Goal: Information Seeking & Learning: Learn about a topic

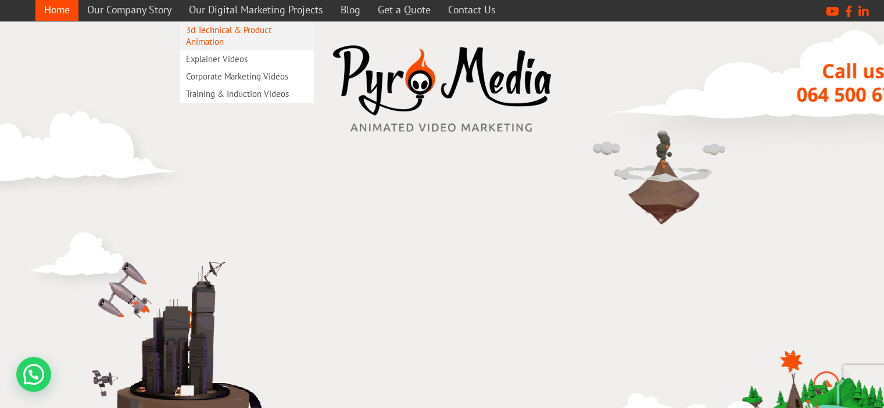
click at [222, 30] on link "3d Technical & Product Animation" at bounding box center [247, 35] width 134 height 29
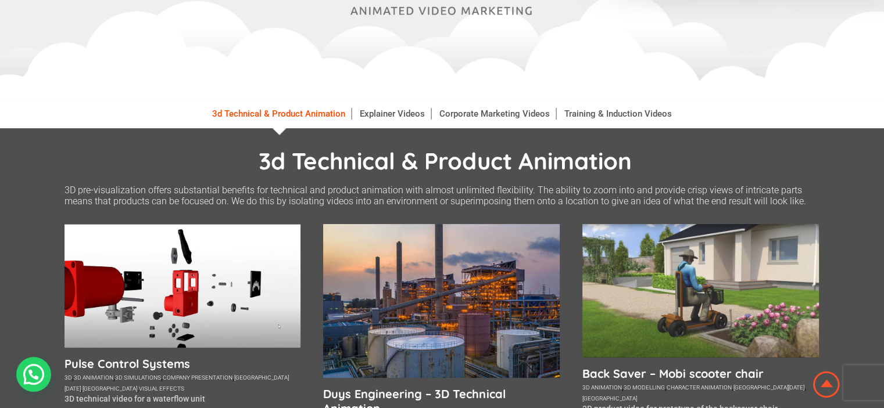
scroll to position [174, 0]
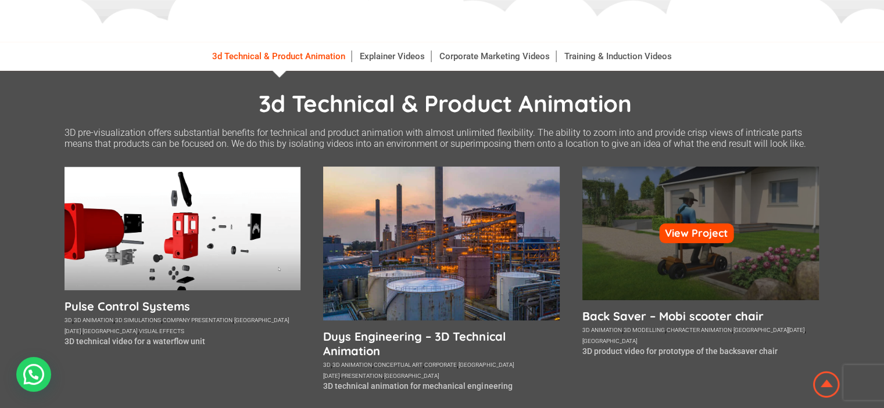
click at [629, 247] on div "View Project" at bounding box center [700, 234] width 236 height 134
click at [689, 233] on link "View Project" at bounding box center [696, 234] width 74 height 20
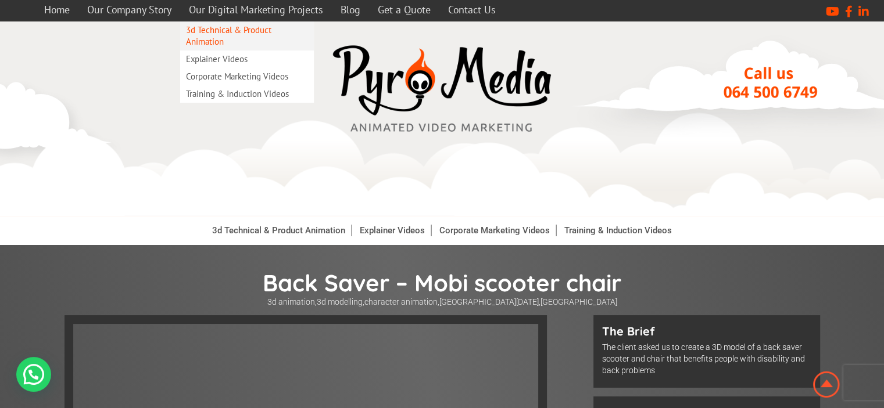
click at [241, 26] on link "3d Technical & Product Animation" at bounding box center [247, 35] width 134 height 29
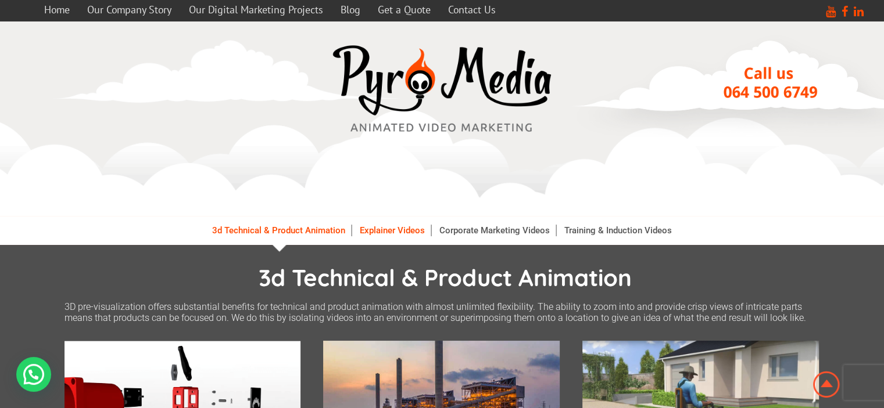
click at [377, 229] on link "Explainer Videos" at bounding box center [392, 231] width 77 height 12
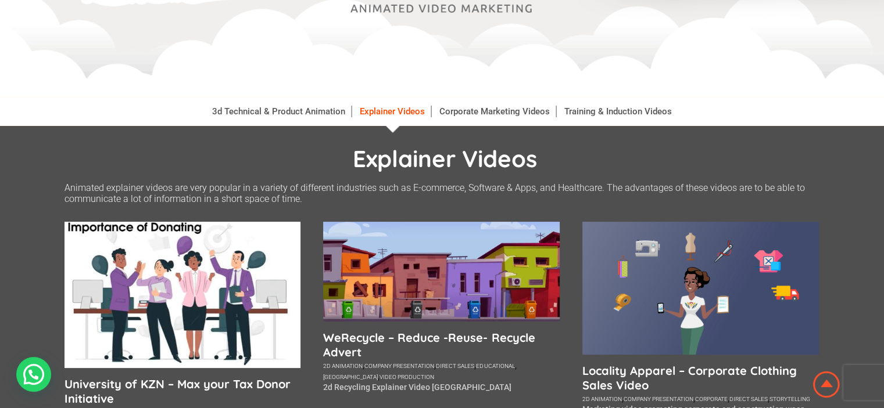
scroll to position [174, 0]
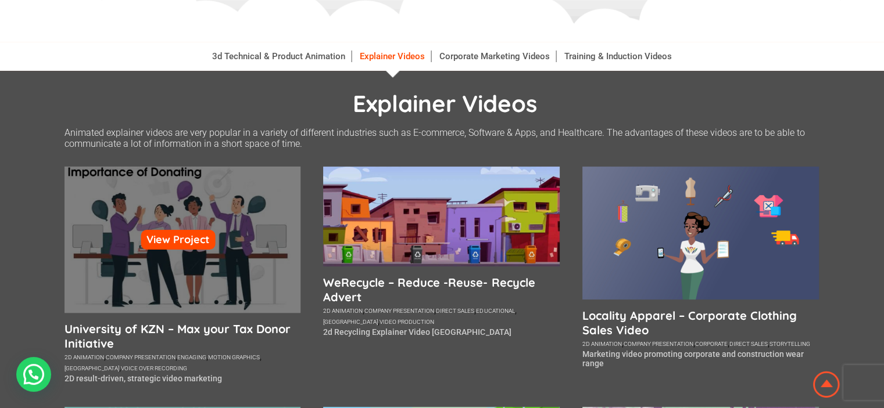
click at [112, 240] on div "View Project" at bounding box center [182, 240] width 236 height 146
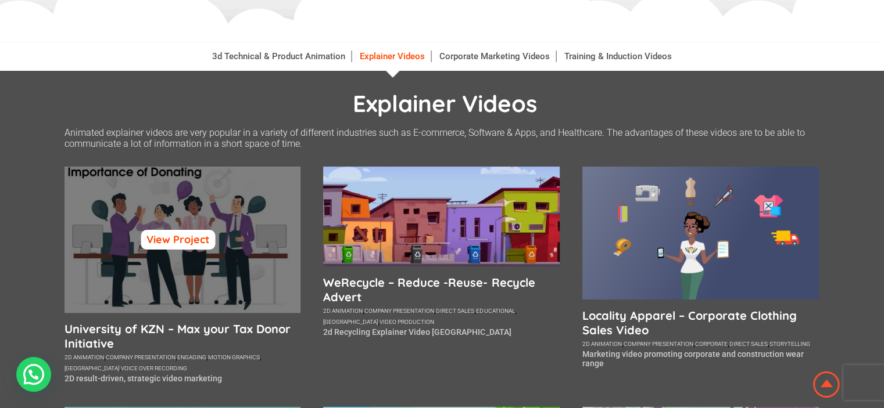
click at [200, 243] on link "View Project" at bounding box center [178, 240] width 74 height 20
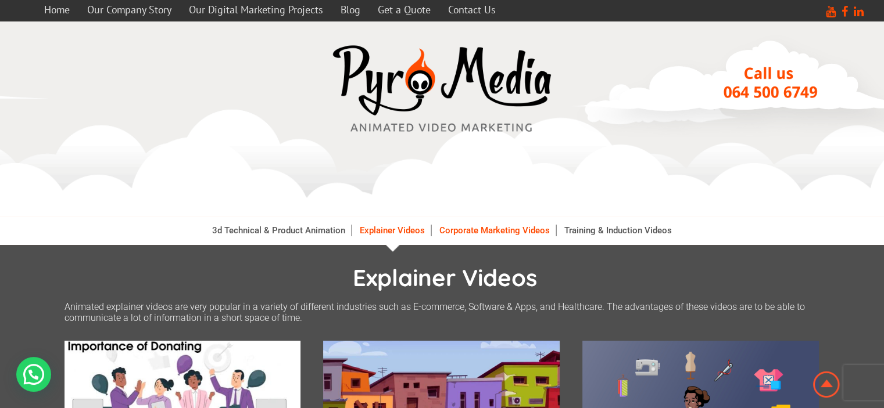
click at [481, 230] on link "Corporate Marketing Videos" at bounding box center [494, 231] width 123 height 12
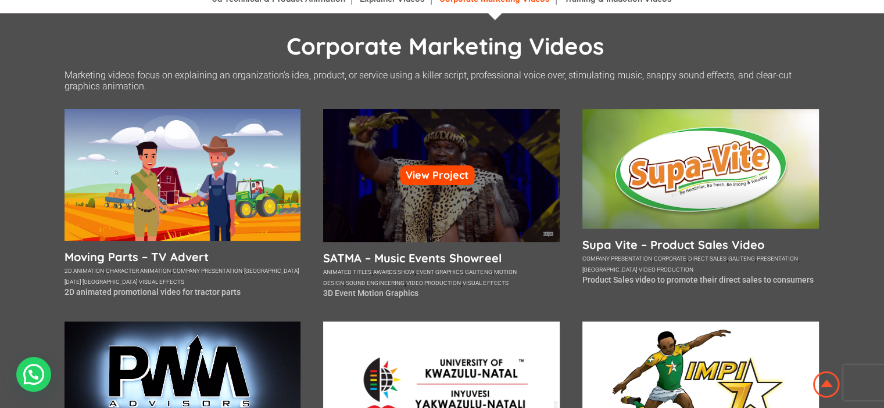
scroll to position [232, 0]
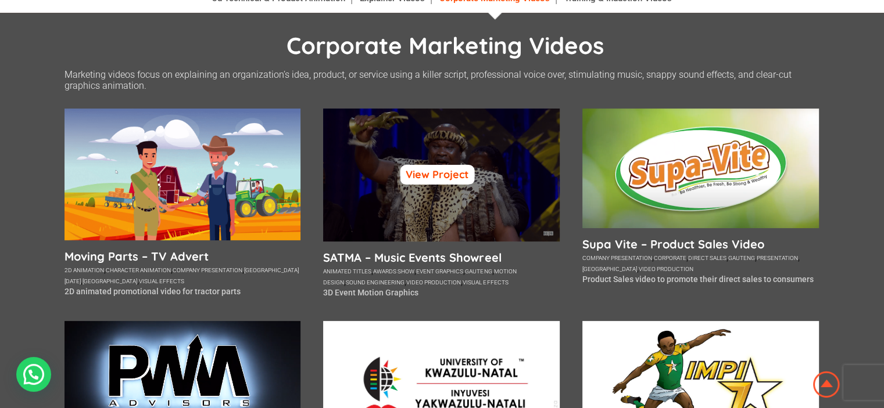
click at [444, 171] on link "View Project" at bounding box center [437, 175] width 74 height 20
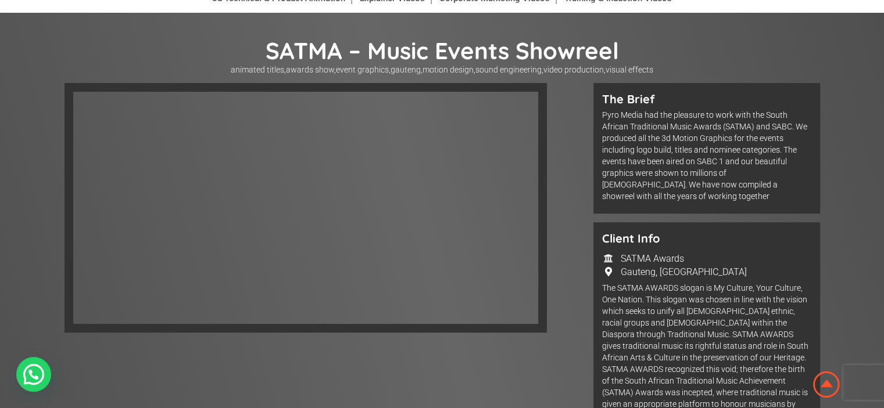
scroll to position [58, 0]
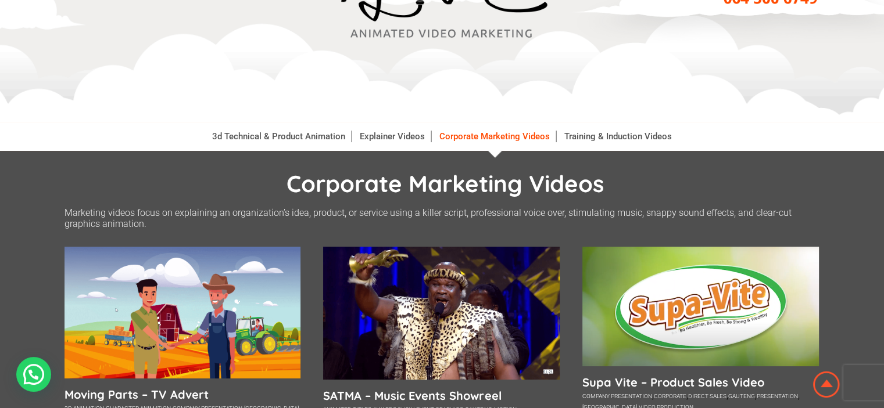
scroll to position [58, 0]
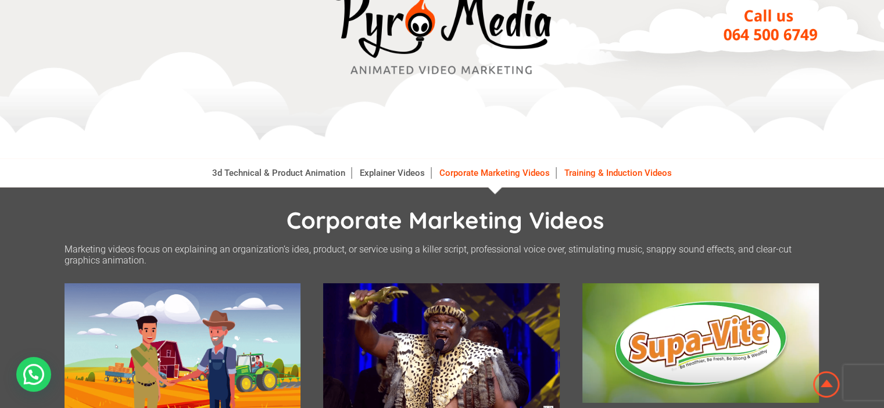
click at [607, 171] on link "Training & Induction Videos" at bounding box center [617, 173] width 119 height 12
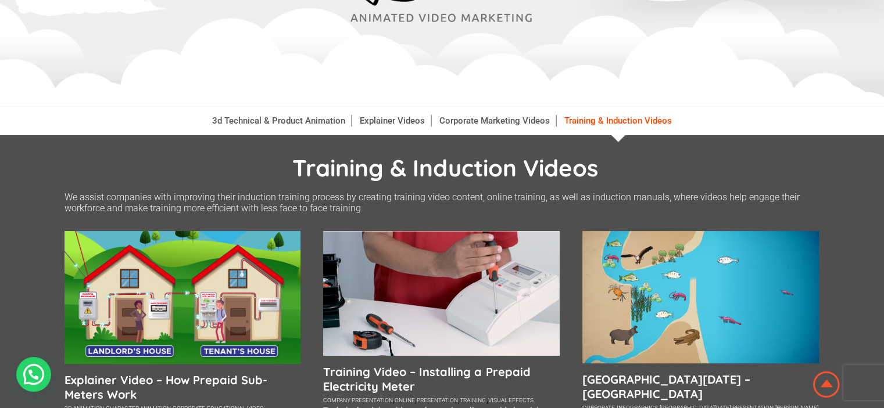
scroll to position [232, 0]
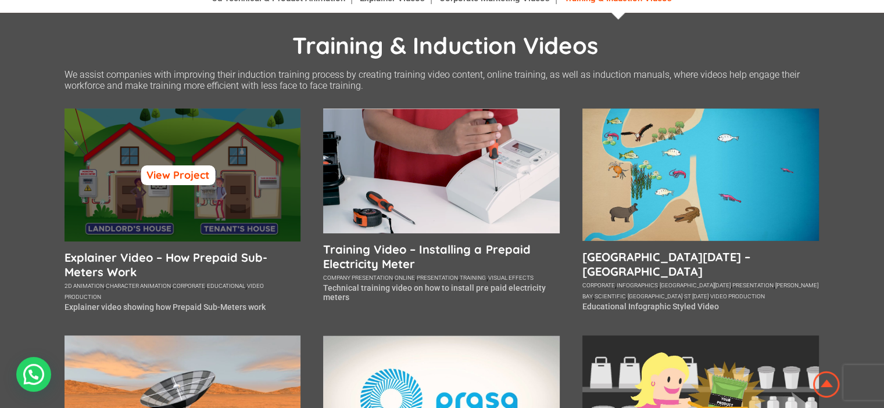
click at [180, 177] on link "View Project" at bounding box center [178, 176] width 74 height 20
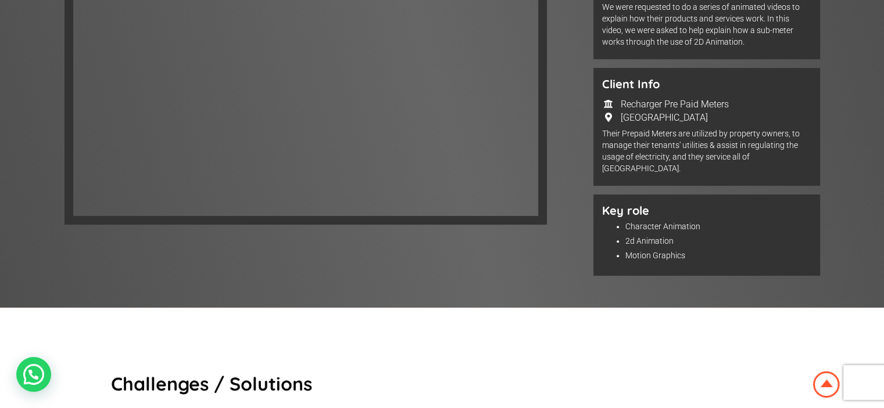
scroll to position [232, 0]
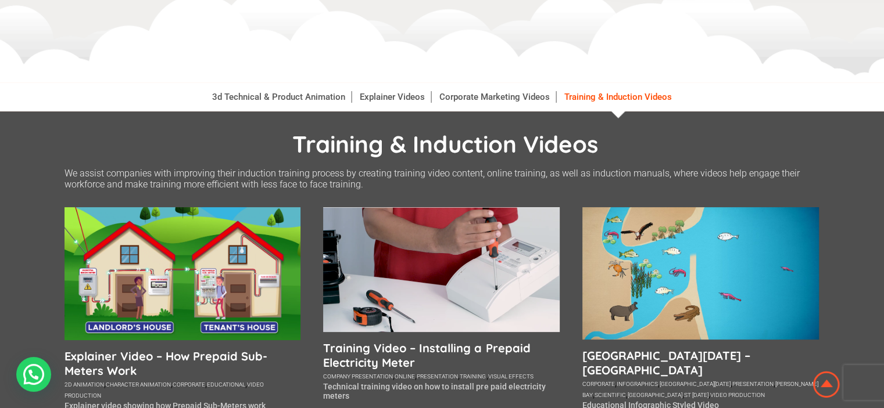
scroll to position [174, 0]
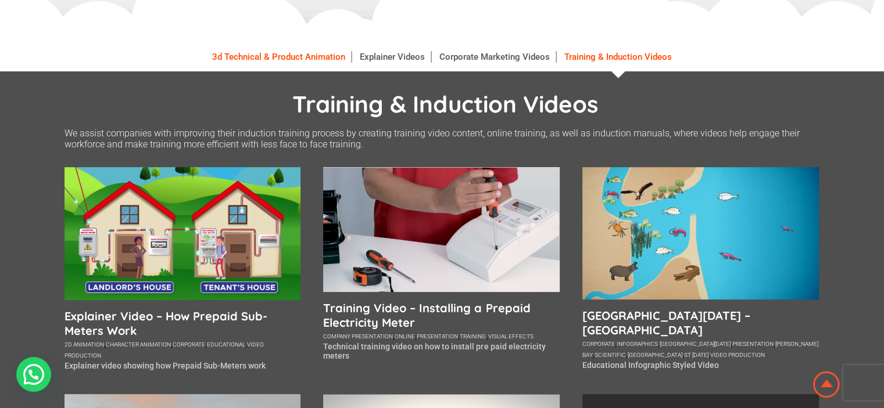
click at [256, 55] on link "3d Technical & Product Animation" at bounding box center [278, 57] width 145 height 12
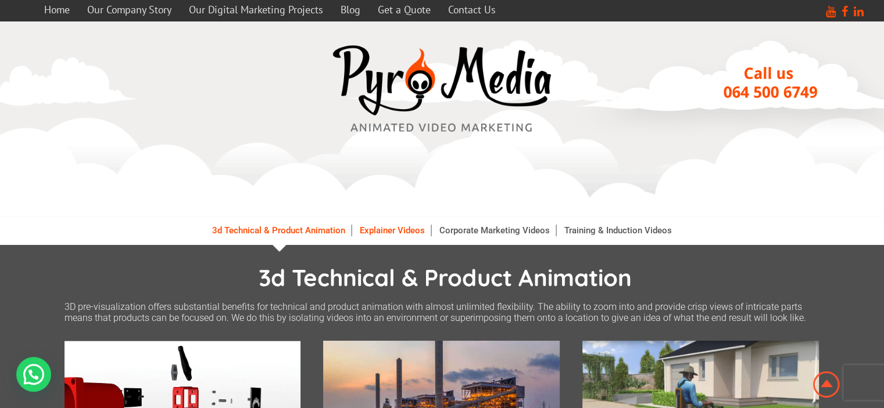
click at [374, 229] on link "Explainer Videos" at bounding box center [392, 231] width 77 height 12
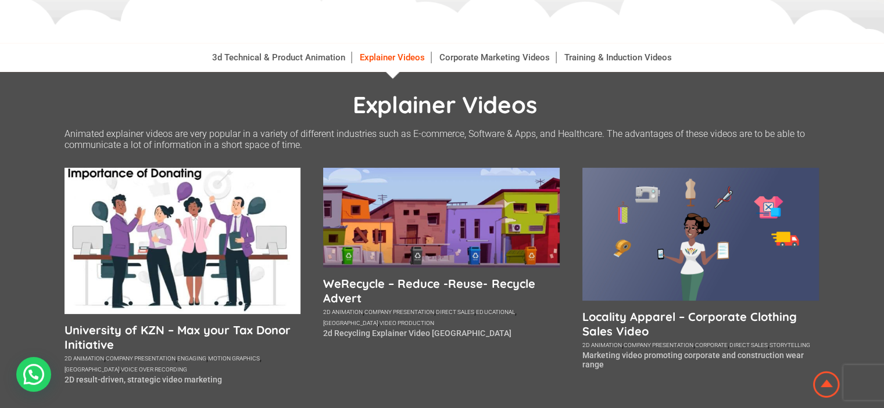
scroll to position [116, 0]
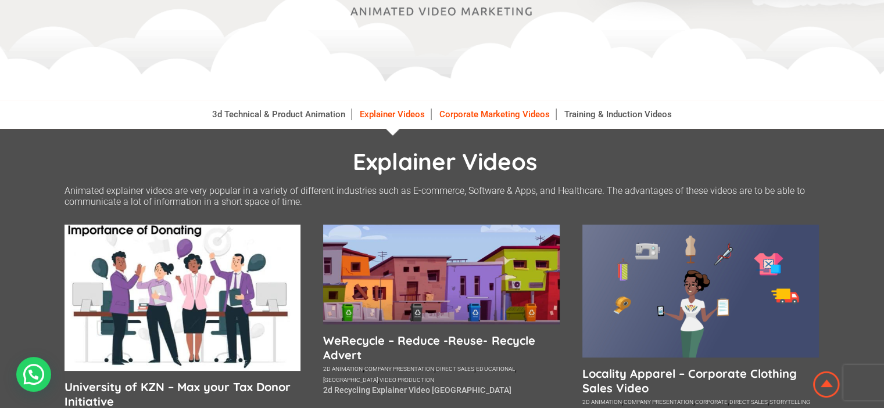
click at [485, 113] on link "Corporate Marketing Videos" at bounding box center [494, 115] width 123 height 12
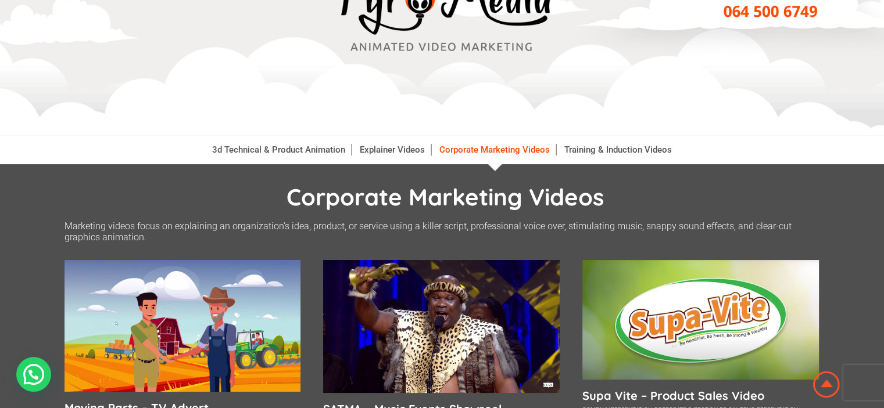
scroll to position [58, 0]
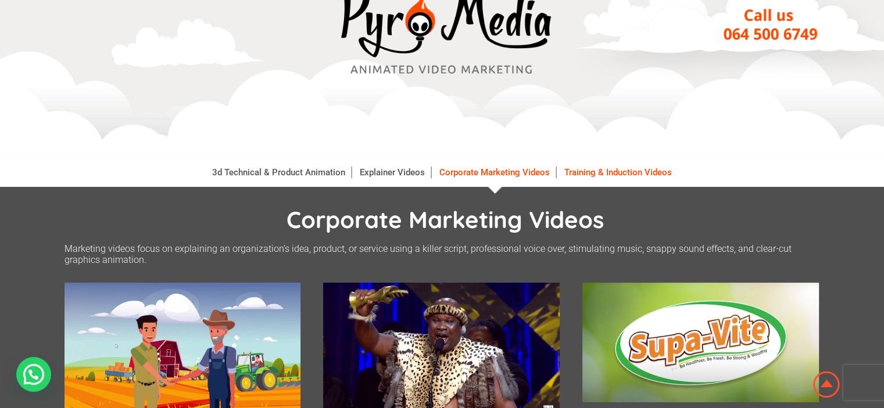
click at [615, 171] on link "Training & Induction Videos" at bounding box center [617, 173] width 119 height 12
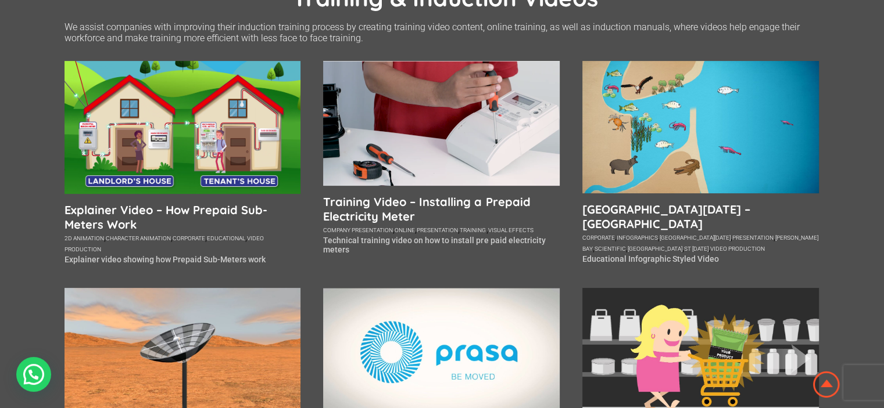
scroll to position [232, 0]
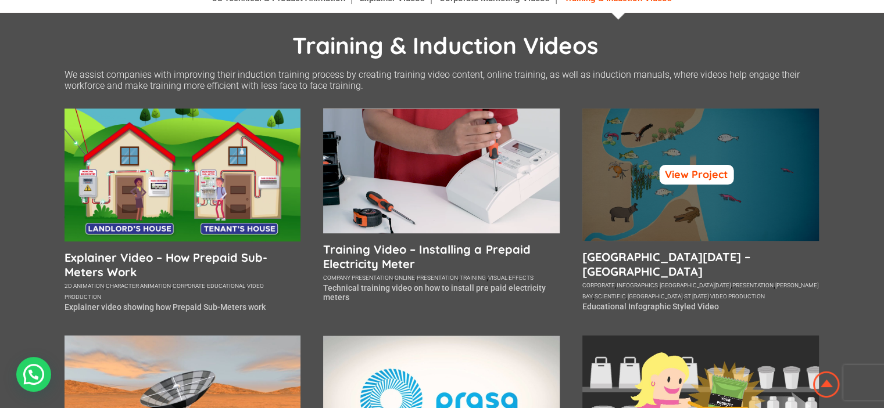
click at [683, 171] on link "View Project" at bounding box center [696, 175] width 74 height 20
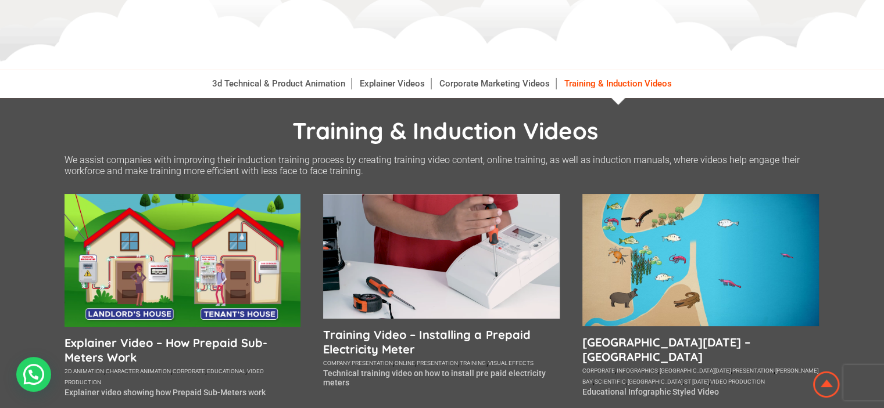
scroll to position [116, 0]
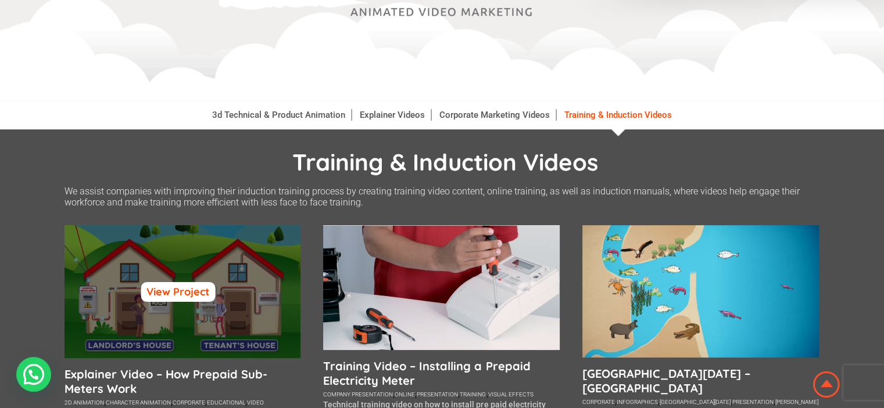
click at [182, 287] on link "View Project" at bounding box center [178, 292] width 74 height 20
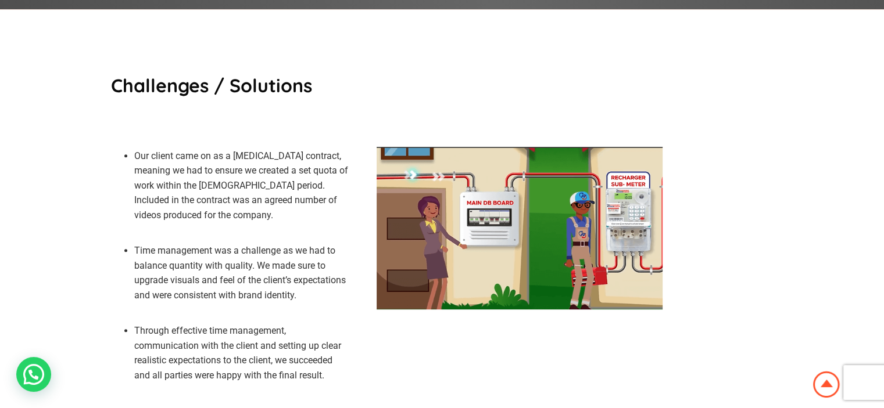
scroll to position [697, 0]
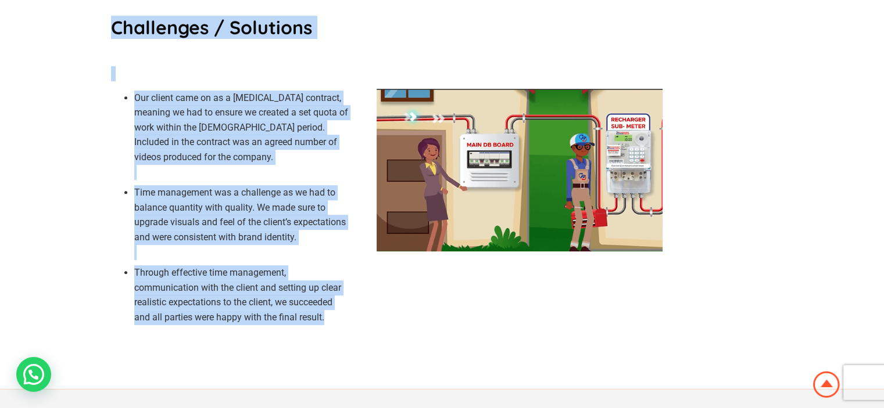
drag, startPoint x: 112, startPoint y: 13, endPoint x: 345, endPoint y: 306, distance: 374.1
click at [346, 306] on div "Challenges / Solutions Our client came on as a [MEDICAL_DATA] contract, meaning…" at bounding box center [243, 170] width 265 height 322
copy div "Challenges / Solutions Our client came on as a [MEDICAL_DATA] contract, meaning…"
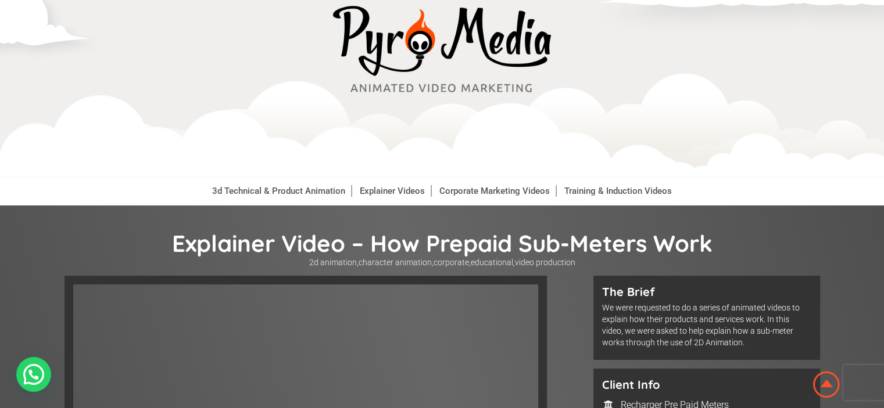
scroll to position [0, 0]
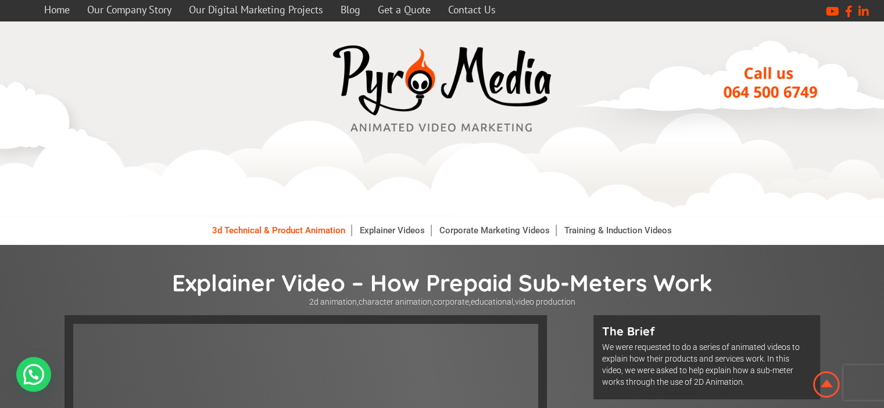
click at [286, 232] on link "3d Technical & Product Animation" at bounding box center [278, 231] width 145 height 12
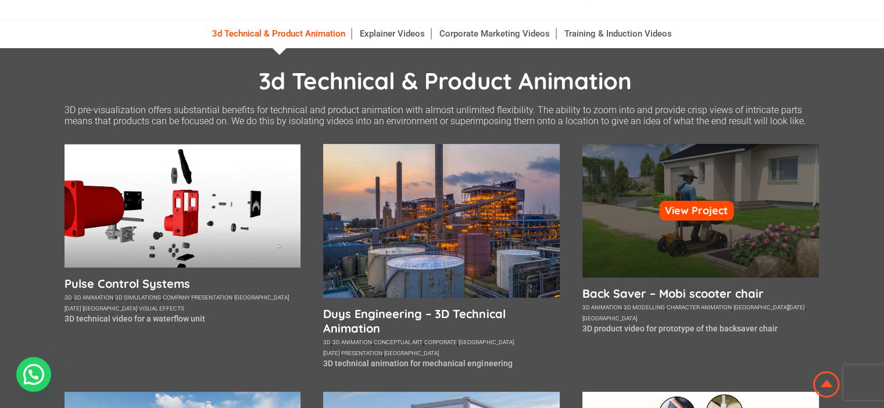
scroll to position [232, 0]
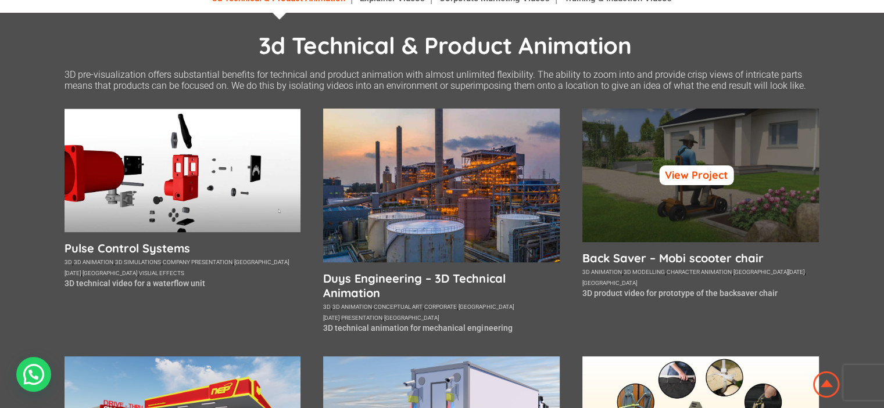
click at [705, 173] on link "View Project" at bounding box center [696, 176] width 74 height 20
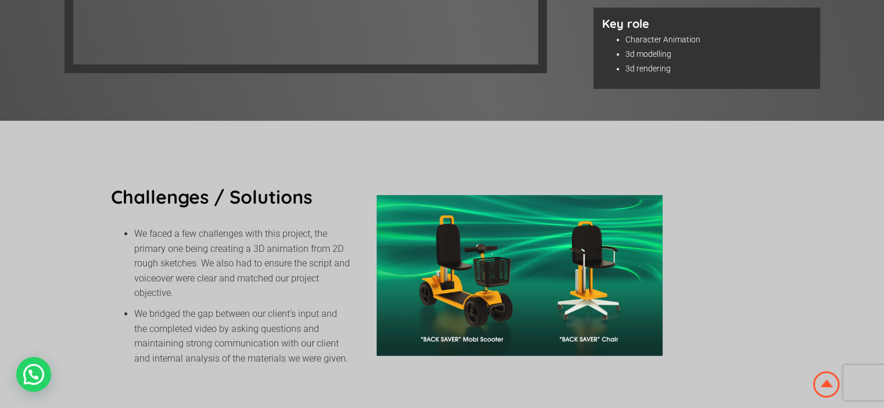
scroll to position [581, 0]
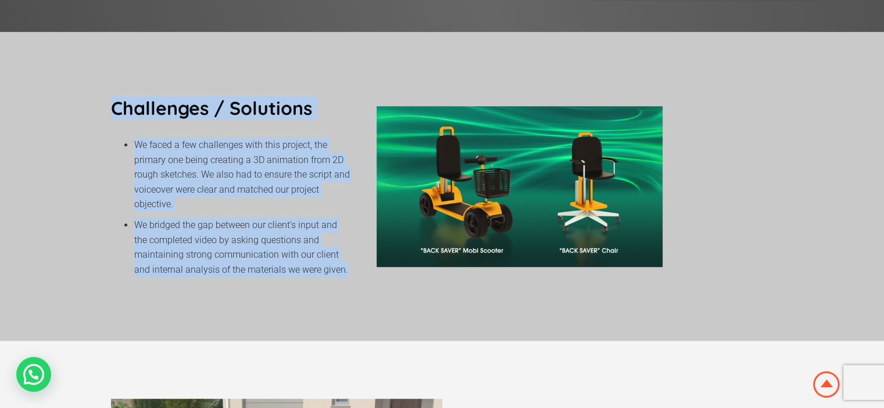
drag, startPoint x: 112, startPoint y: 95, endPoint x: 350, endPoint y: 259, distance: 289.6
click at [350, 259] on div "Challenges / Solutions We faced a few challenges with this project, the primary…" at bounding box center [243, 186] width 265 height 193
copy div "Challenges / Solutions We faced a few challenges with this project, the primary…"
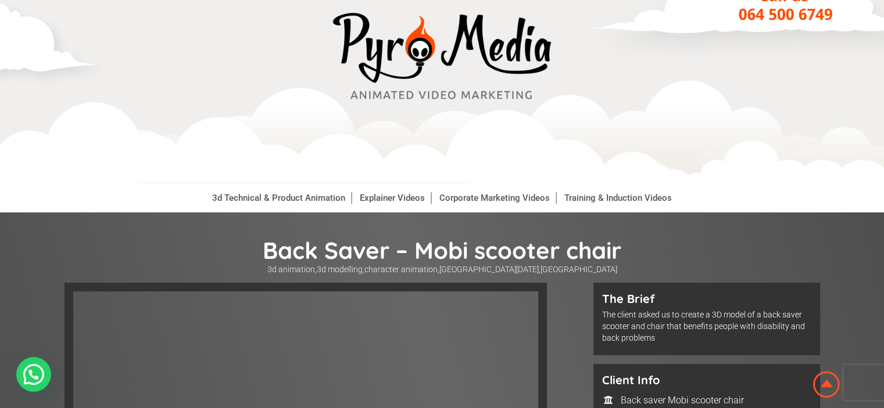
scroll to position [0, 0]
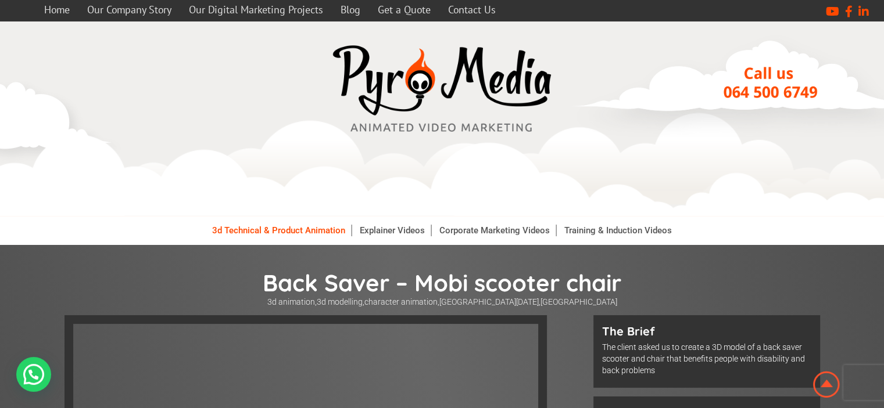
click at [293, 225] on link "3d Technical & Product Animation" at bounding box center [278, 231] width 145 height 12
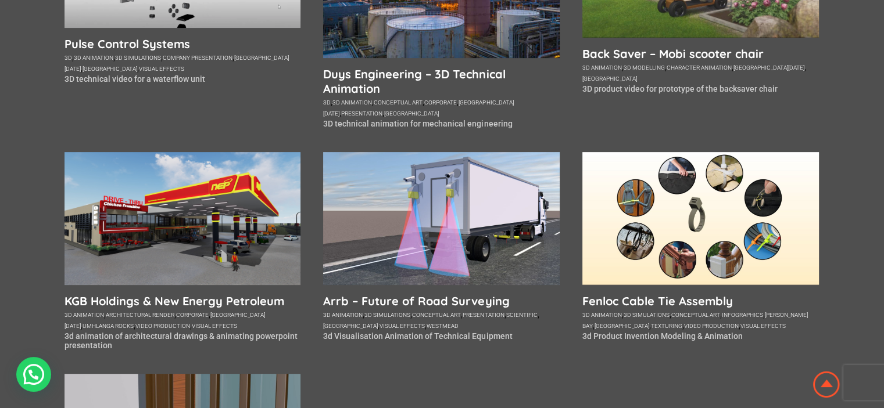
scroll to position [465, 0]
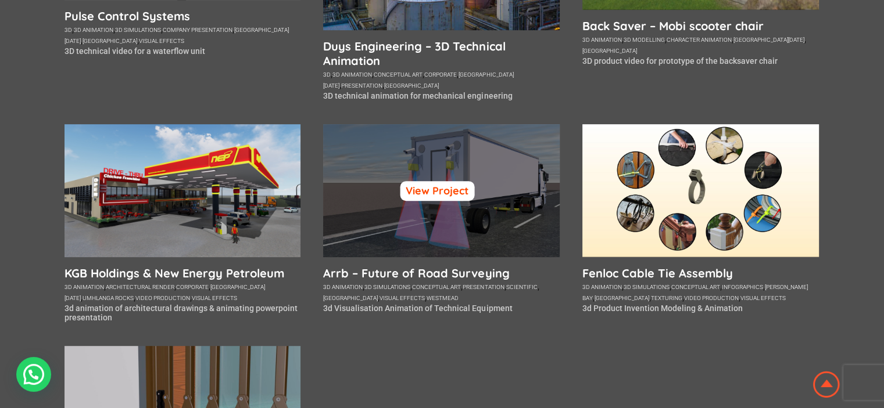
click at [430, 196] on link "View Project" at bounding box center [437, 191] width 74 height 20
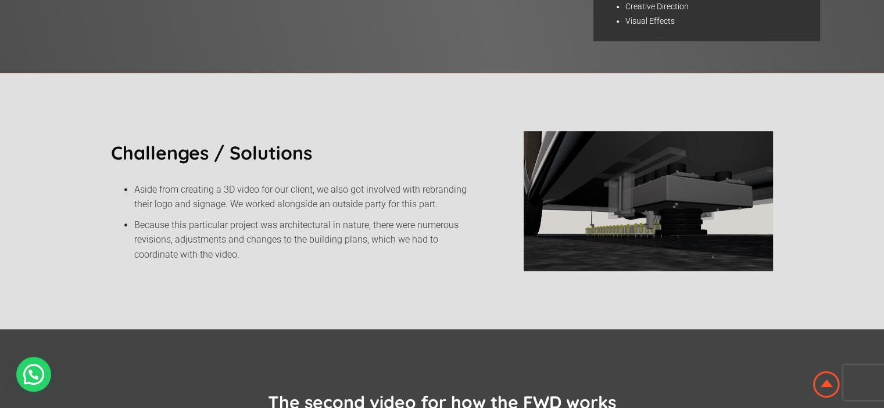
scroll to position [581, 0]
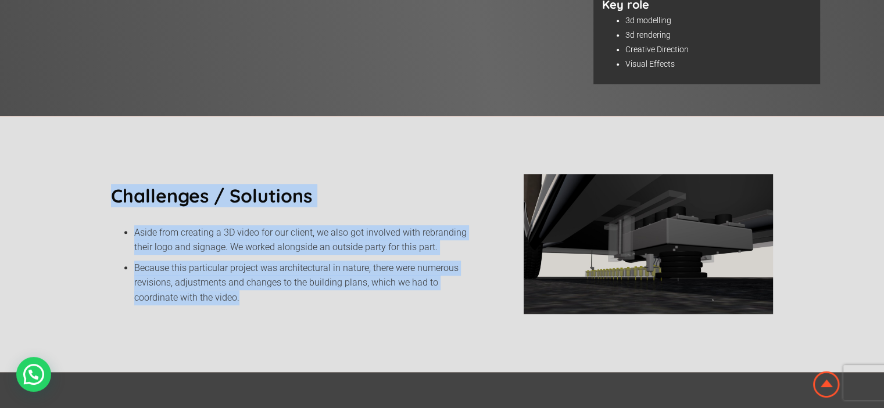
drag, startPoint x: 112, startPoint y: 184, endPoint x: 408, endPoint y: 297, distance: 317.0
click at [408, 297] on div "Challenges / Solutions Aside from creating a 3D video for our client, we also g…" at bounding box center [317, 244] width 413 height 140
copy div "Challenges / Solutions Aside from creating a 3D video for our client, we also g…"
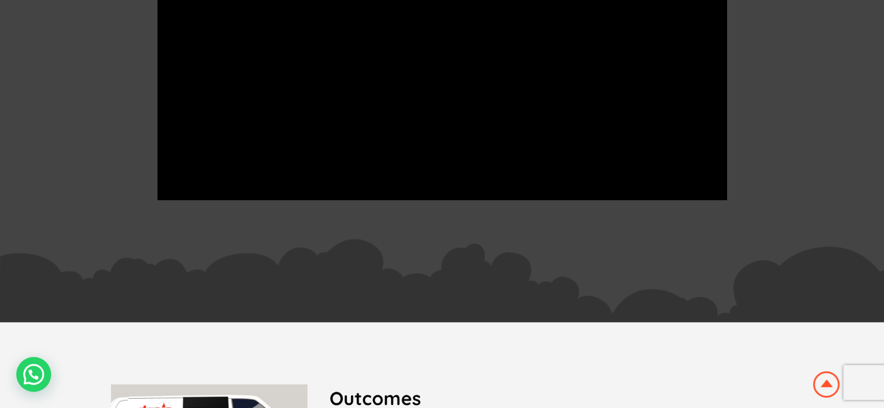
scroll to position [1336, 0]
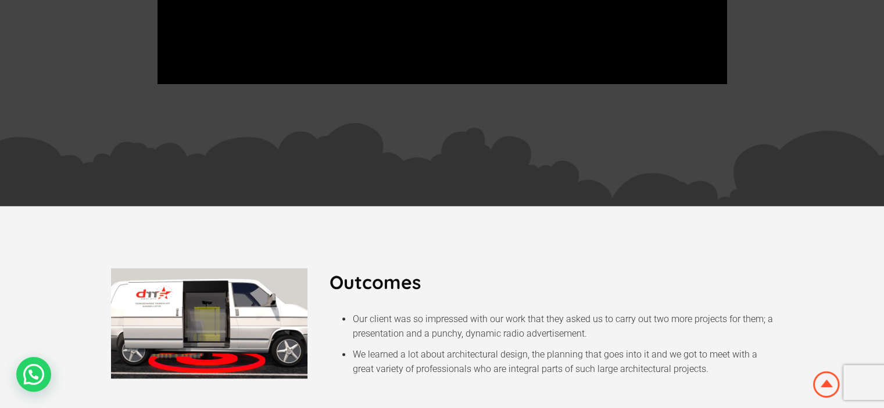
click at [331, 273] on h2 "Outcomes" at bounding box center [551, 282] width 444 height 19
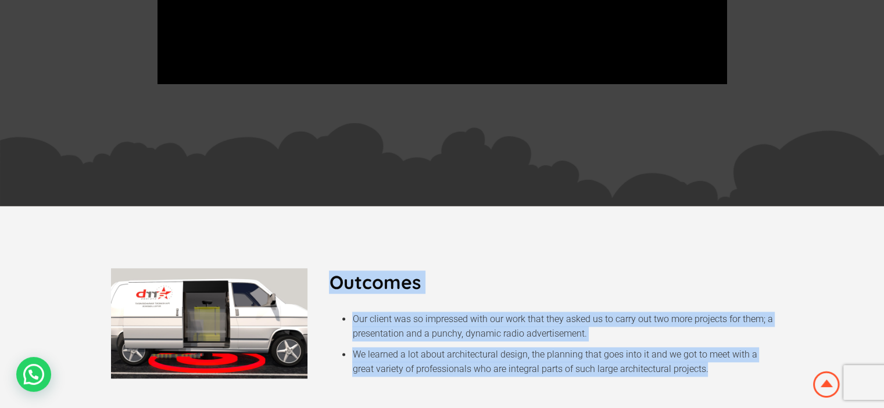
drag, startPoint x: 331, startPoint y: 269, endPoint x: 735, endPoint y: 371, distance: 416.9
click at [735, 371] on div "Outcomes Our client was so impressed with our work that they asked us to carry …" at bounding box center [551, 323] width 444 height 119
copy div "Outcomes Our client was so impressed with our work that they asked us to carry …"
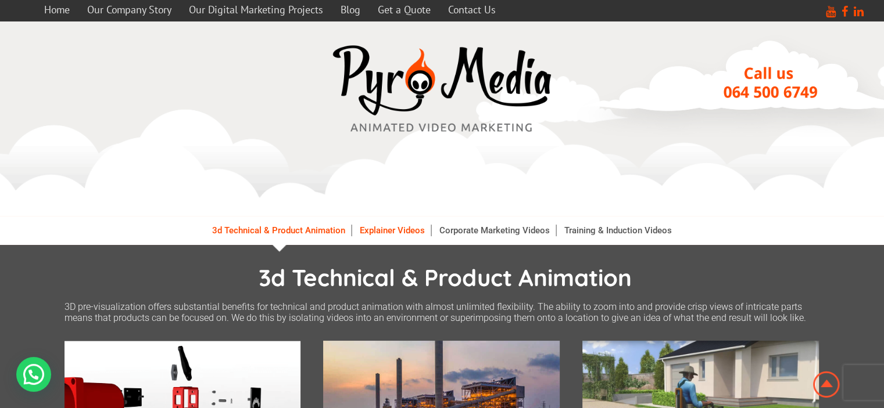
click at [388, 231] on link "Explainer Videos" at bounding box center [392, 231] width 77 height 12
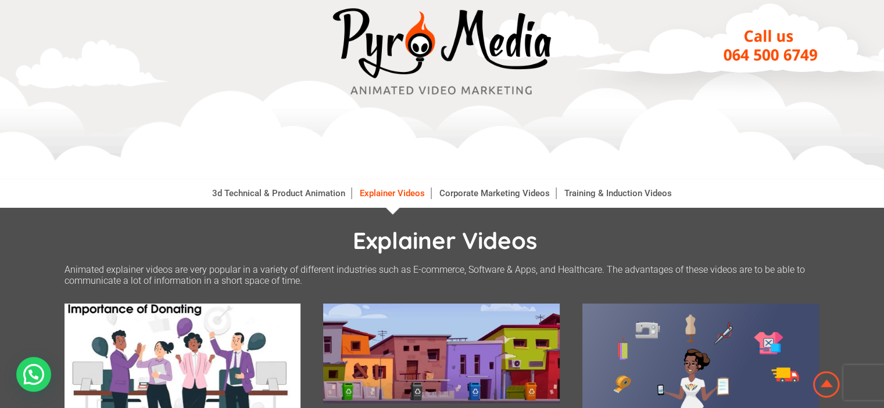
scroll to position [58, 0]
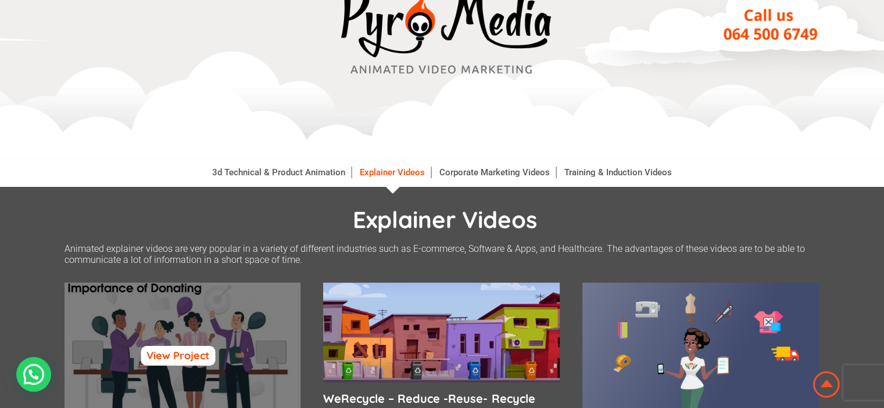
click at [182, 352] on link "View Project" at bounding box center [178, 356] width 74 height 20
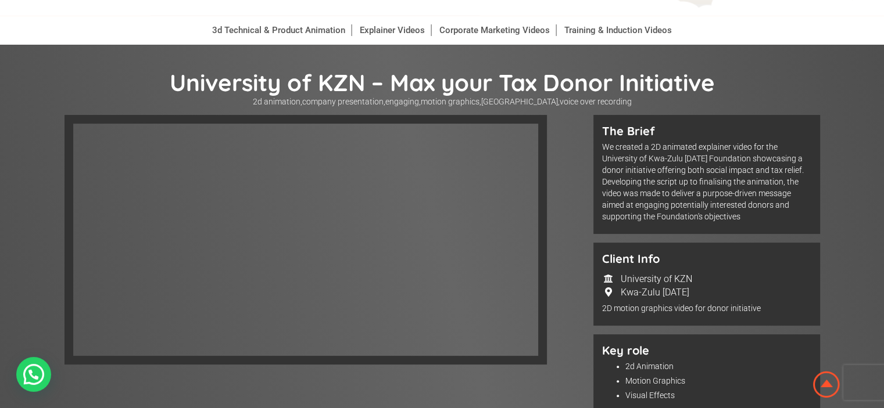
scroll to position [174, 0]
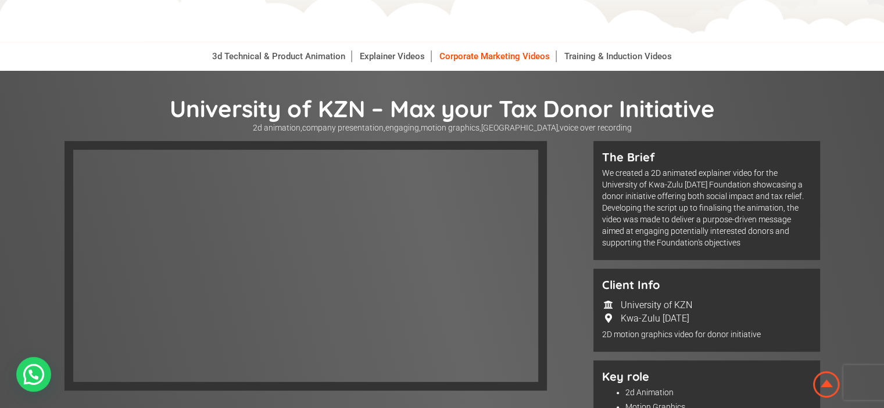
click at [464, 53] on link "Corporate Marketing Videos" at bounding box center [494, 57] width 123 height 12
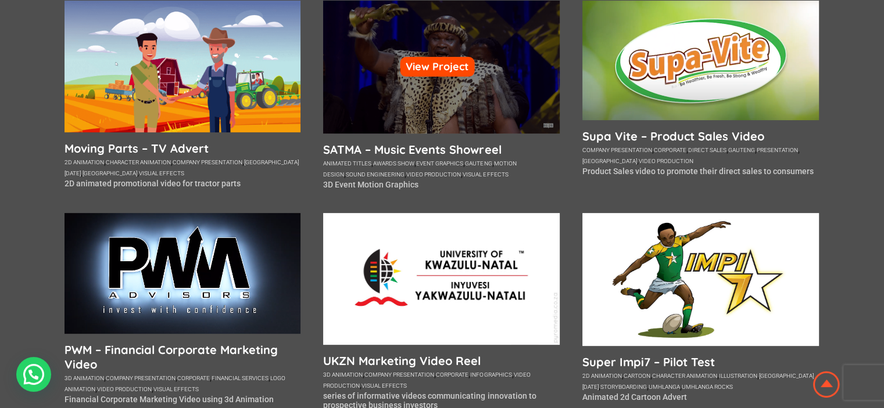
scroll to position [290, 0]
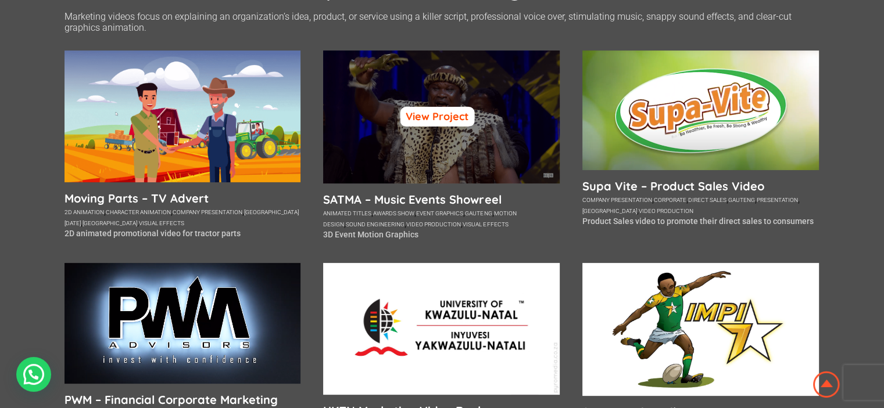
click at [443, 112] on link "View Project" at bounding box center [437, 117] width 74 height 20
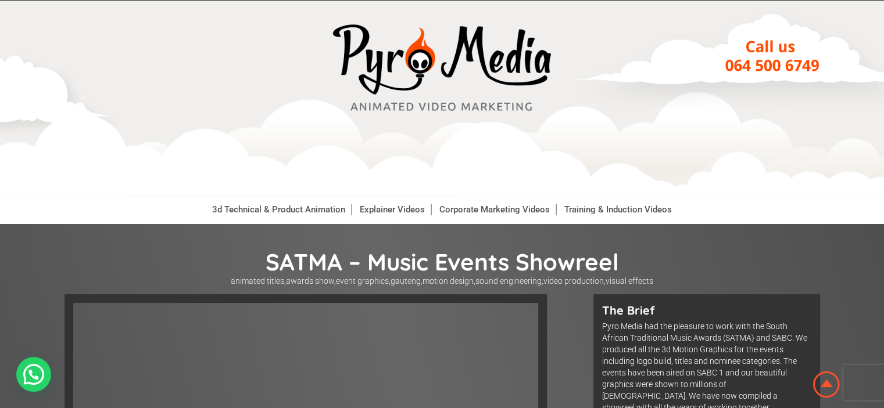
scroll to position [15, 0]
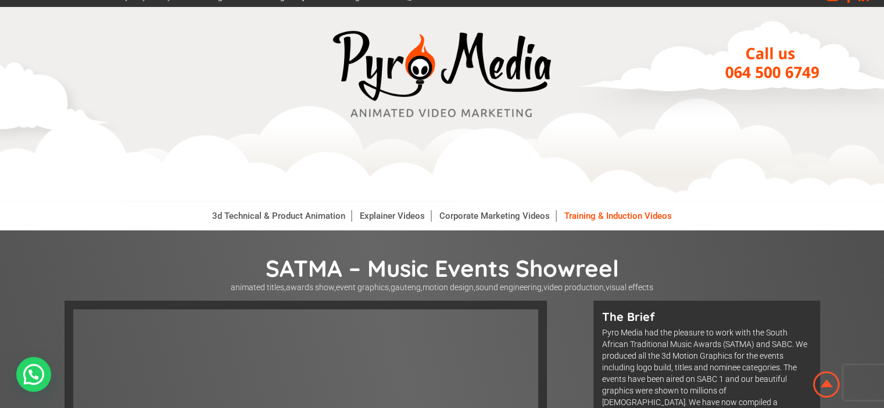
click at [608, 218] on link "Training & Induction Videos" at bounding box center [617, 216] width 119 height 12
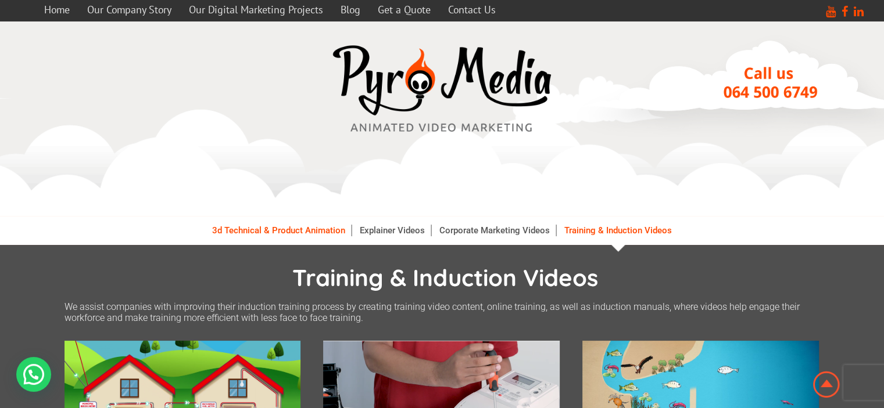
click at [275, 235] on link "3d Technical & Product Animation" at bounding box center [278, 231] width 145 height 12
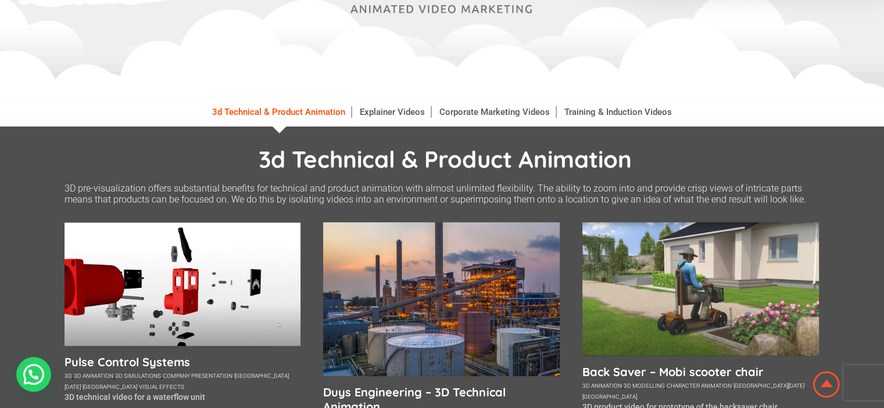
scroll to position [116, 0]
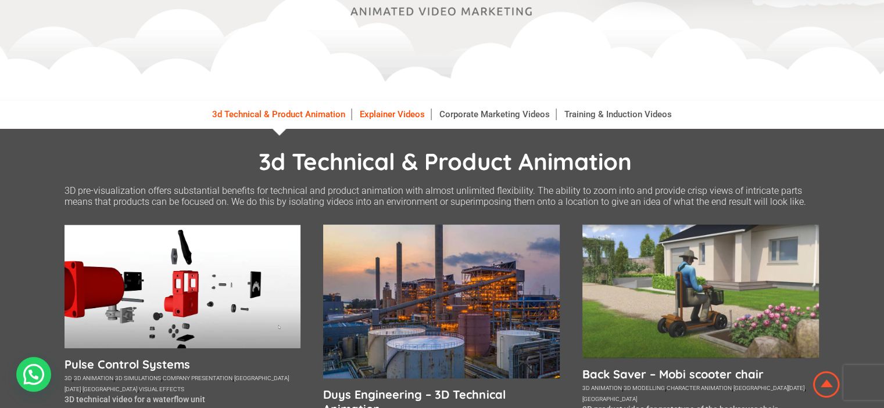
click at [384, 119] on link "Explainer Videos" at bounding box center [392, 115] width 77 height 12
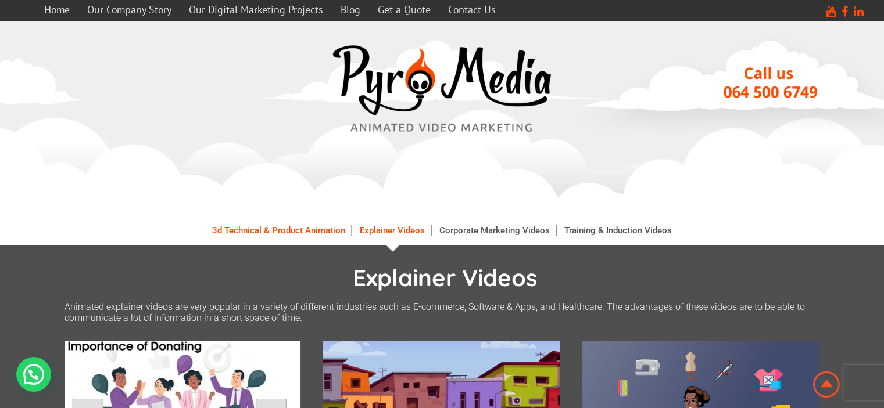
drag, startPoint x: 282, startPoint y: 223, endPoint x: 294, endPoint y: 231, distance: 13.9
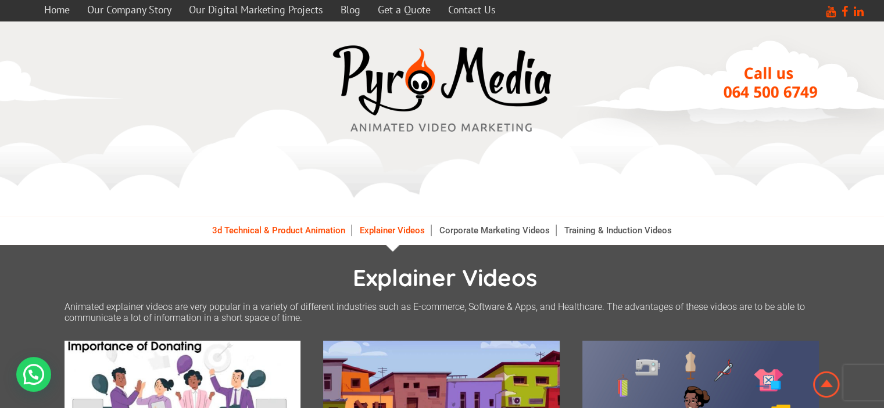
click at [283, 224] on li "3d Technical & Product Animation" at bounding box center [278, 230] width 145 height 29
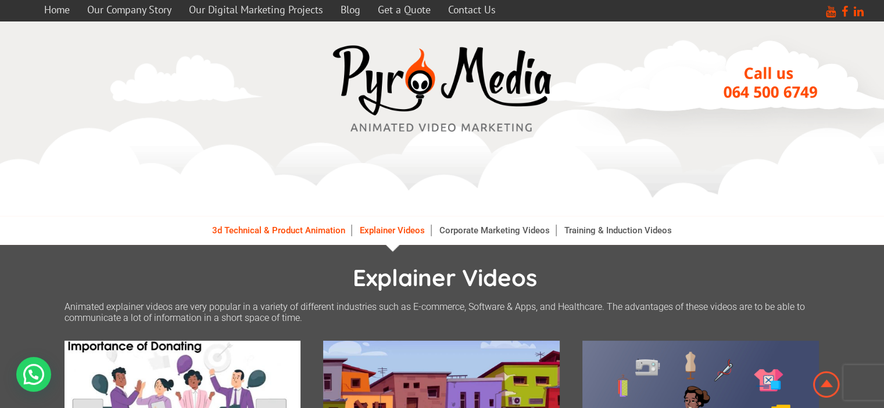
click at [290, 231] on link "3d Technical & Product Animation" at bounding box center [278, 231] width 145 height 12
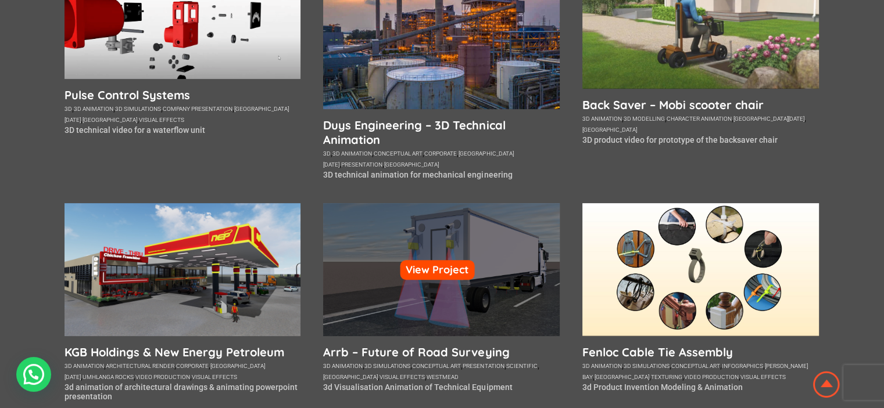
scroll to position [407, 0]
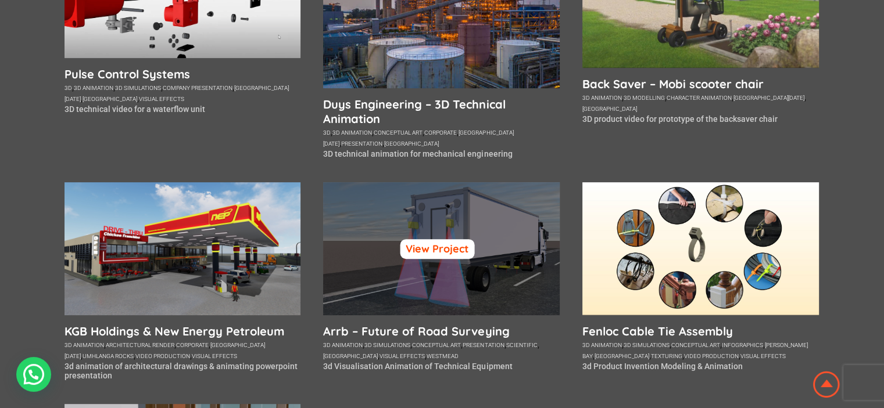
click at [425, 251] on link "View Project" at bounding box center [437, 249] width 74 height 20
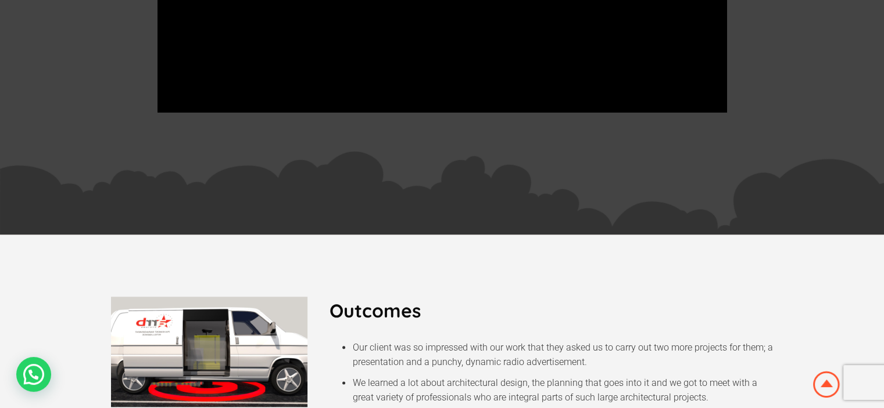
scroll to position [1336, 0]
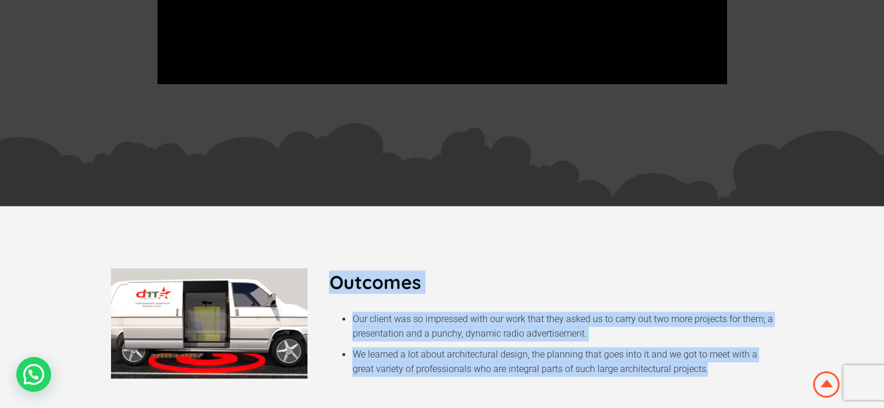
drag, startPoint x: 332, startPoint y: 270, endPoint x: 742, endPoint y: 386, distance: 426.4
click at [743, 386] on section "Outcomes Our client was so impressed with our work that they asked us to carry …" at bounding box center [442, 323] width 884 height 235
copy div "Outcomes Our client was so impressed with our work that they asked us to carry …"
